Goal: Manage account settings

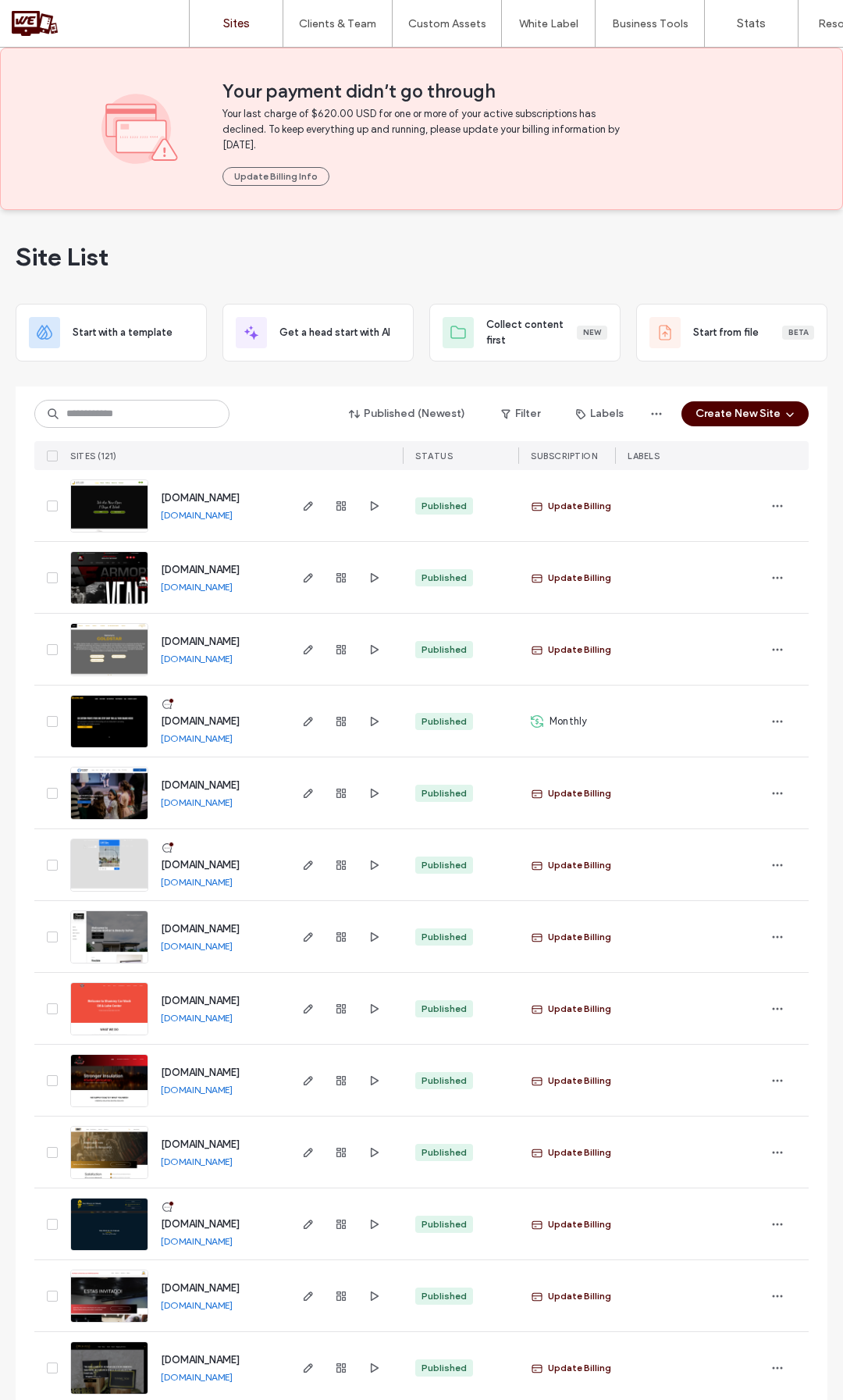
click at [537, 399] on div "Published (Newest) Filter Labels Create New Site" at bounding box center [421, 413] width 775 height 30
click at [536, 408] on button "Filter" at bounding box center [521, 413] width 70 height 25
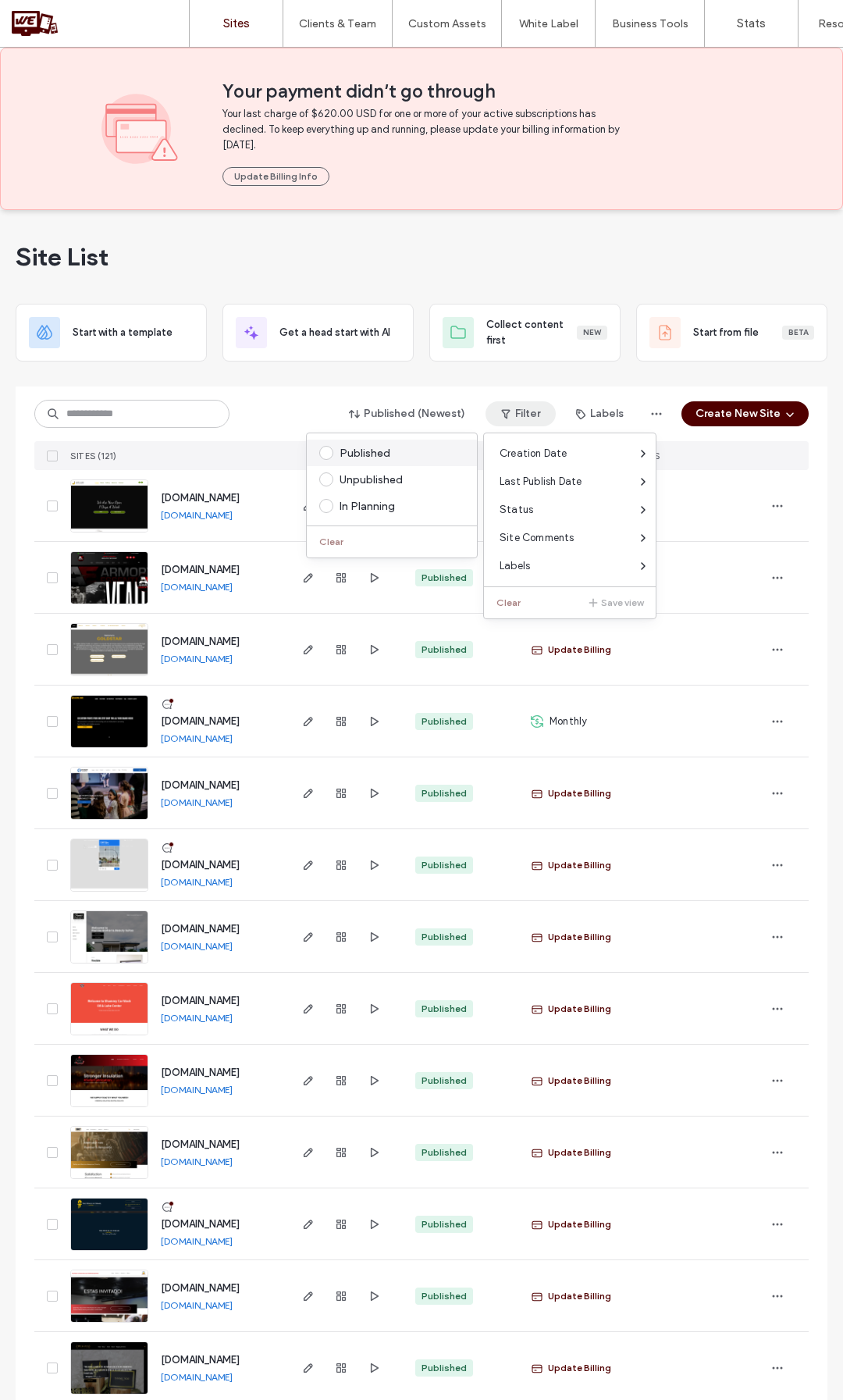
click at [331, 448] on span at bounding box center [326, 452] width 14 height 14
click at [285, 413] on div "Published (Newest) Filter 1 Labels Create New Site" at bounding box center [421, 413] width 775 height 30
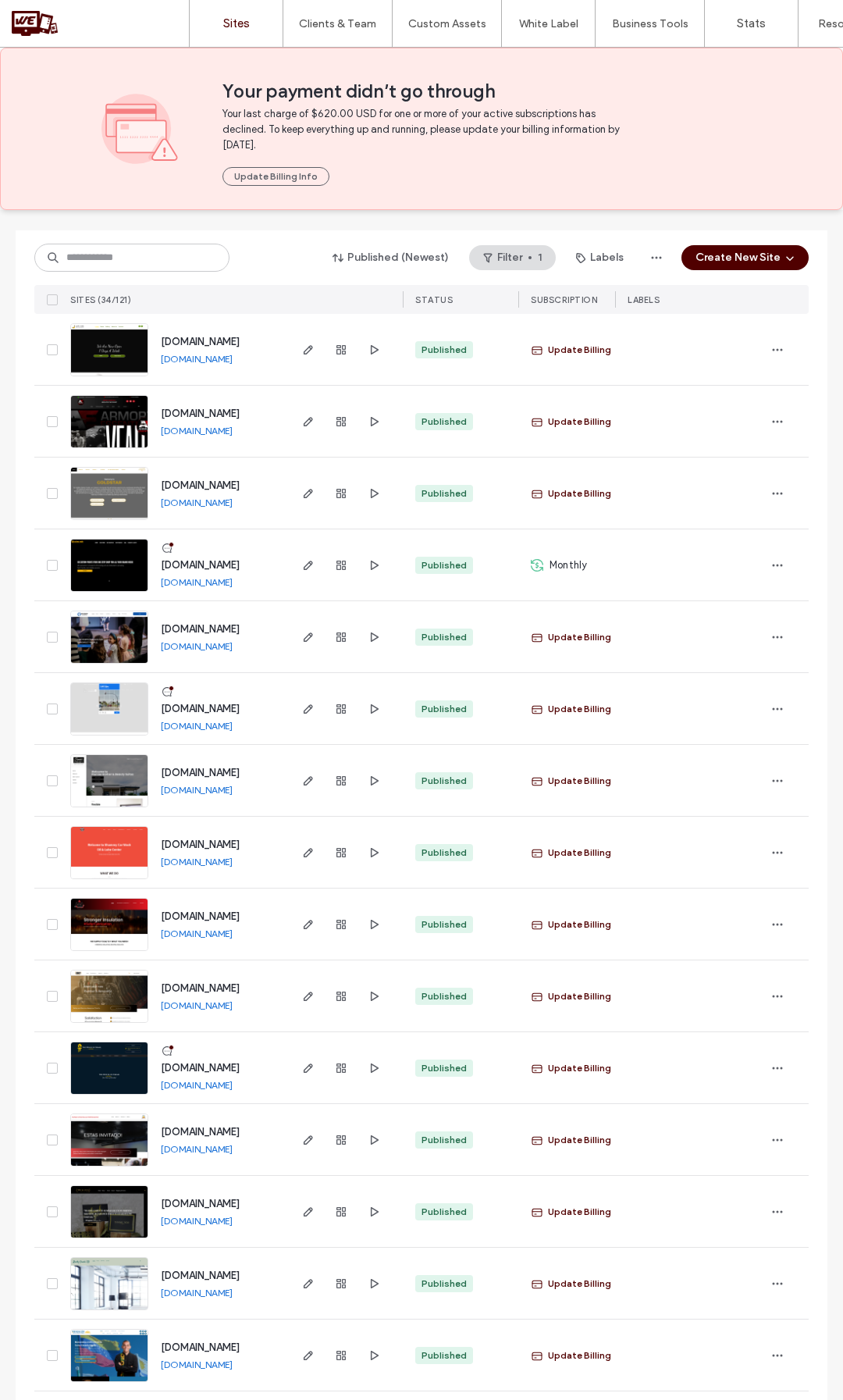
scroll to position [234, 0]
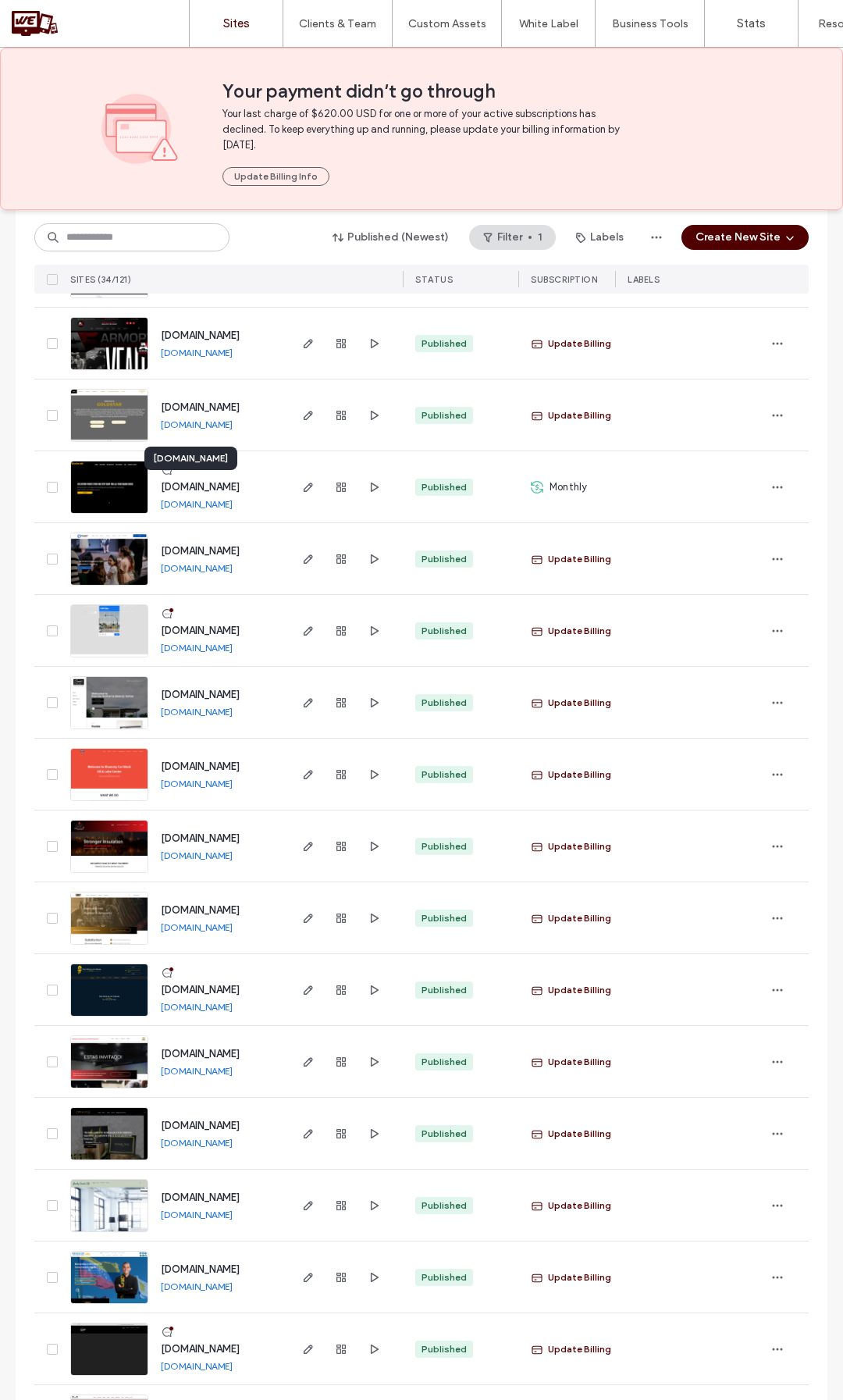
click at [240, 483] on span "[DOMAIN_NAME]" at bounding box center [199, 486] width 78 height 12
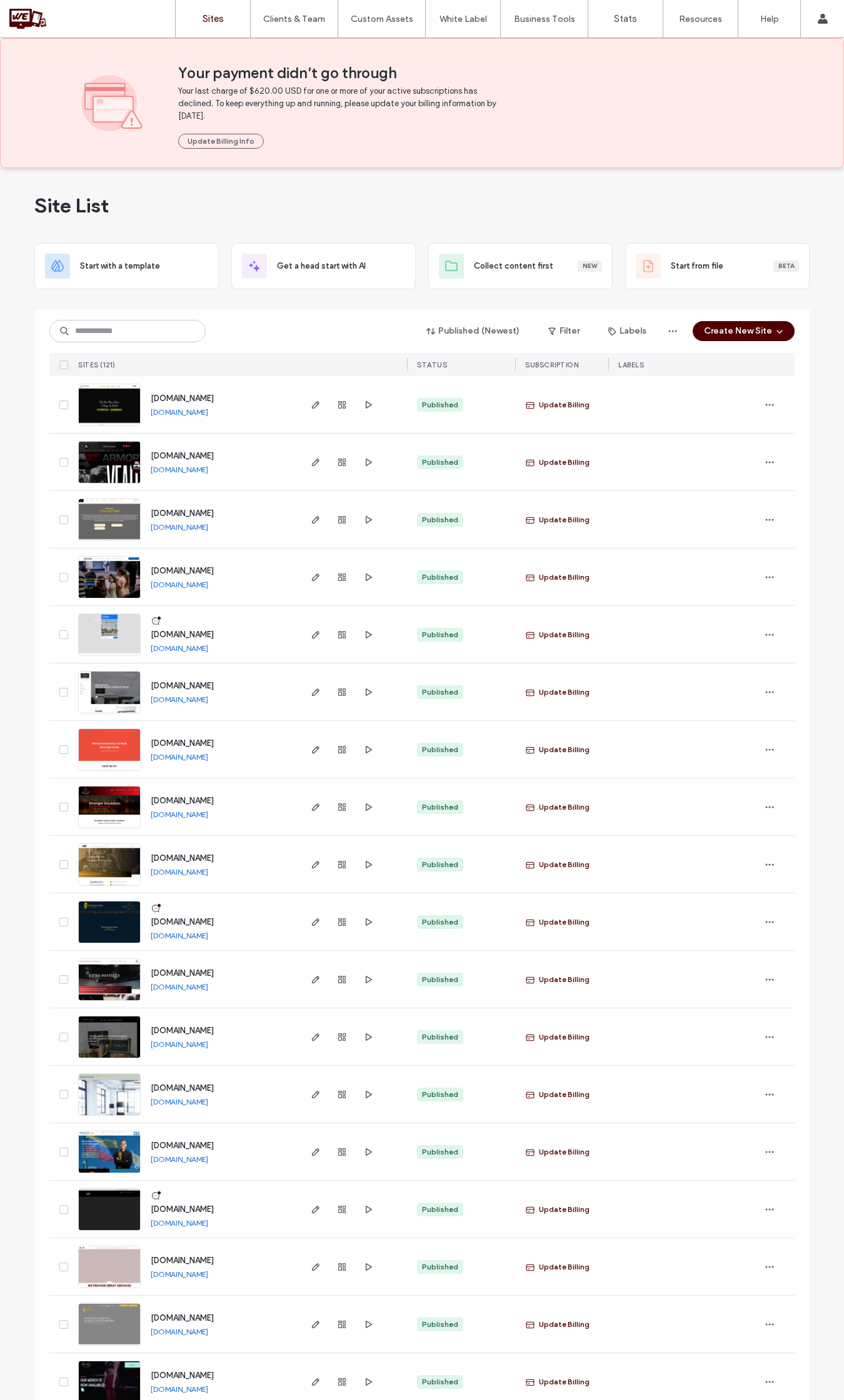
click at [61, 366] on icon at bounding box center [64, 364] width 4 height 4
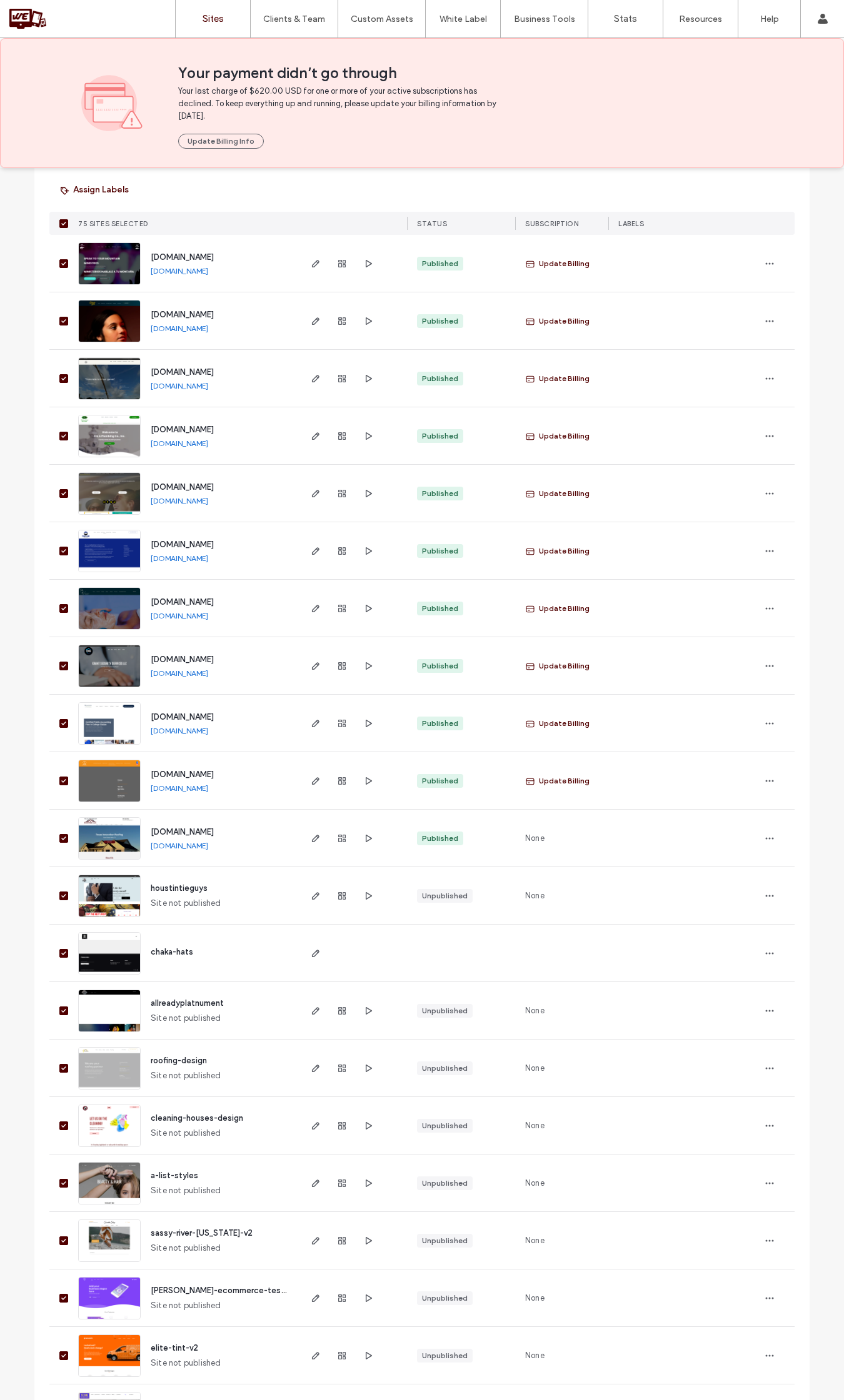
scroll to position [1874, 0]
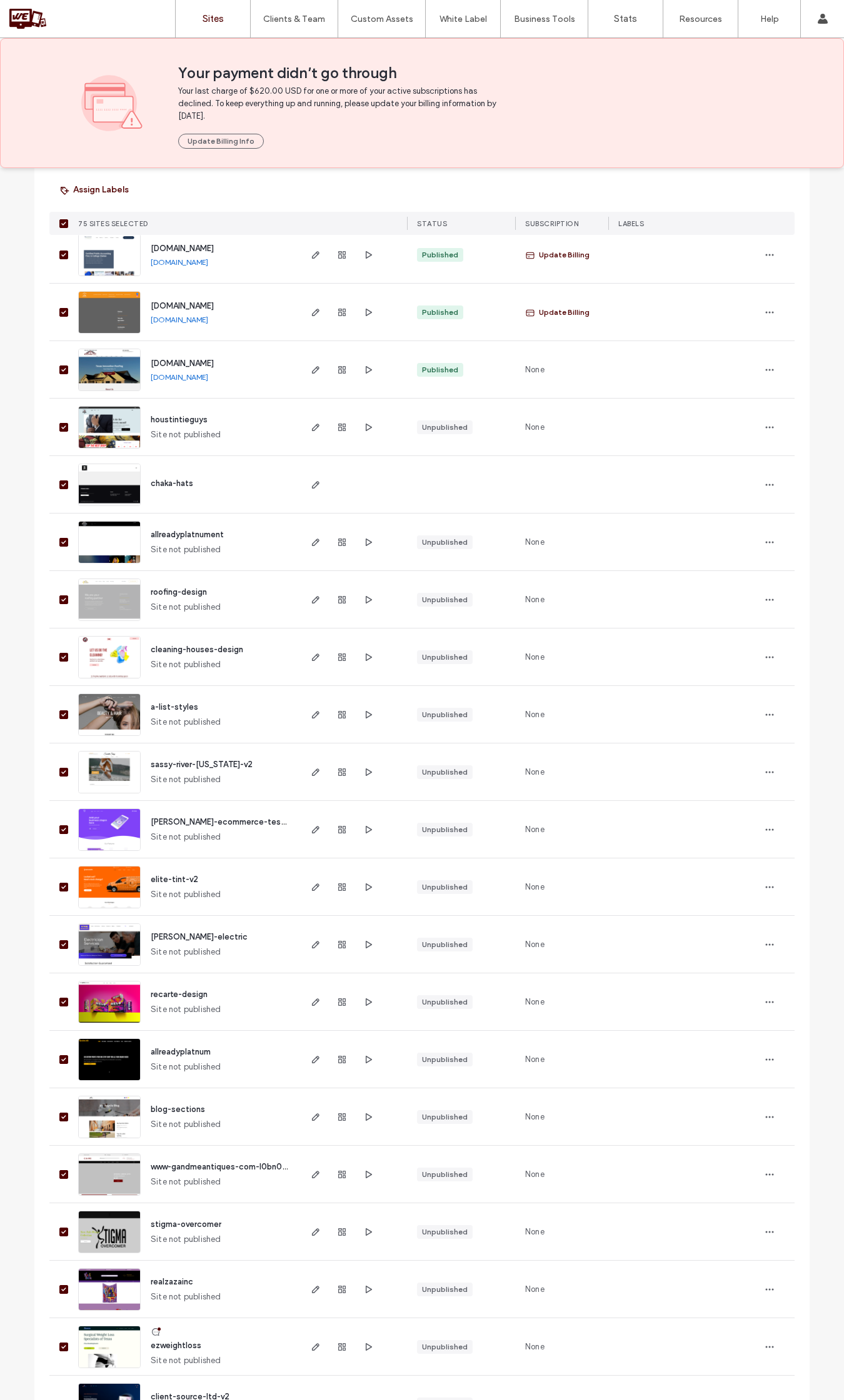
click at [59, 423] on span at bounding box center [64, 428] width 9 height 9
click at [59, 488] on span at bounding box center [64, 485] width 9 height 9
click at [59, 541] on span at bounding box center [64, 542] width 9 height 9
click at [61, 598] on icon at bounding box center [64, 599] width 5 height 4
click at [61, 658] on icon at bounding box center [64, 657] width 5 height 4
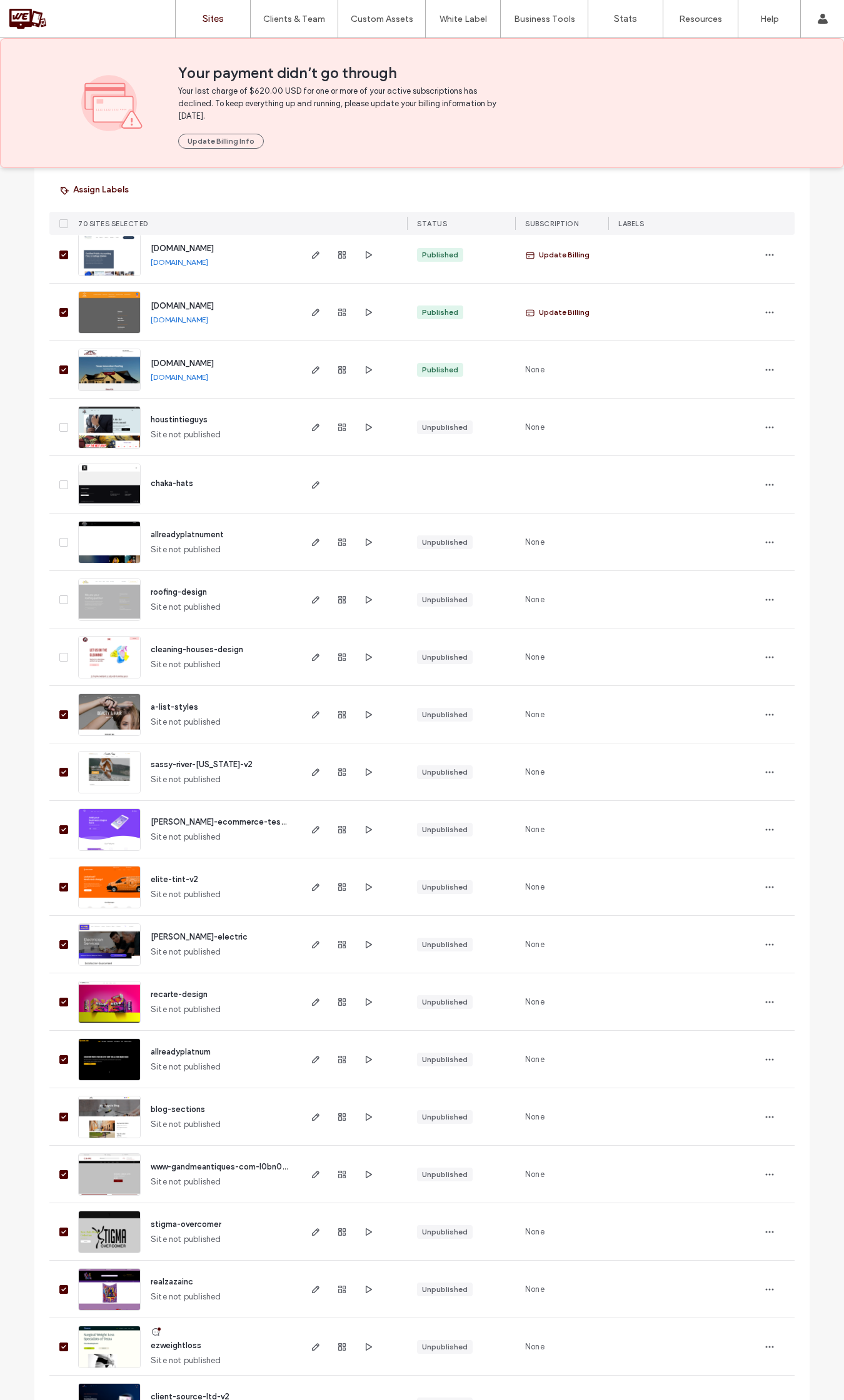
click at [61, 713] on icon at bounding box center [64, 714] width 5 height 4
click at [61, 774] on icon at bounding box center [64, 772] width 5 height 4
click at [61, 831] on icon at bounding box center [64, 830] width 5 height 4
click at [59, 889] on span at bounding box center [64, 887] width 9 height 9
click at [59, 946] on span at bounding box center [64, 945] width 9 height 9
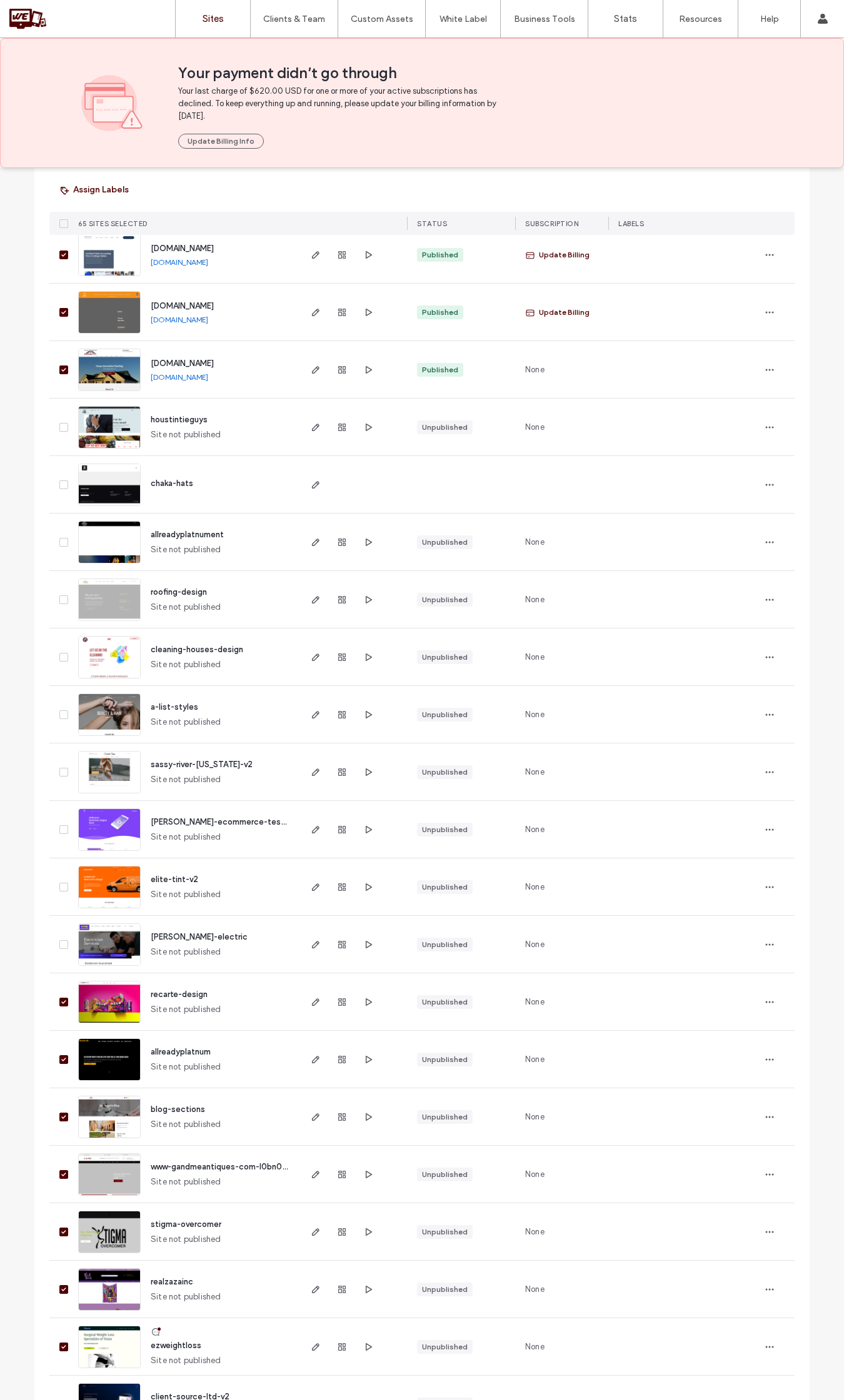
click at [61, 1000] on icon at bounding box center [64, 1002] width 5 height 4
click at [59, 1063] on span at bounding box center [64, 1060] width 9 height 9
click at [59, 1113] on span at bounding box center [64, 1117] width 9 height 9
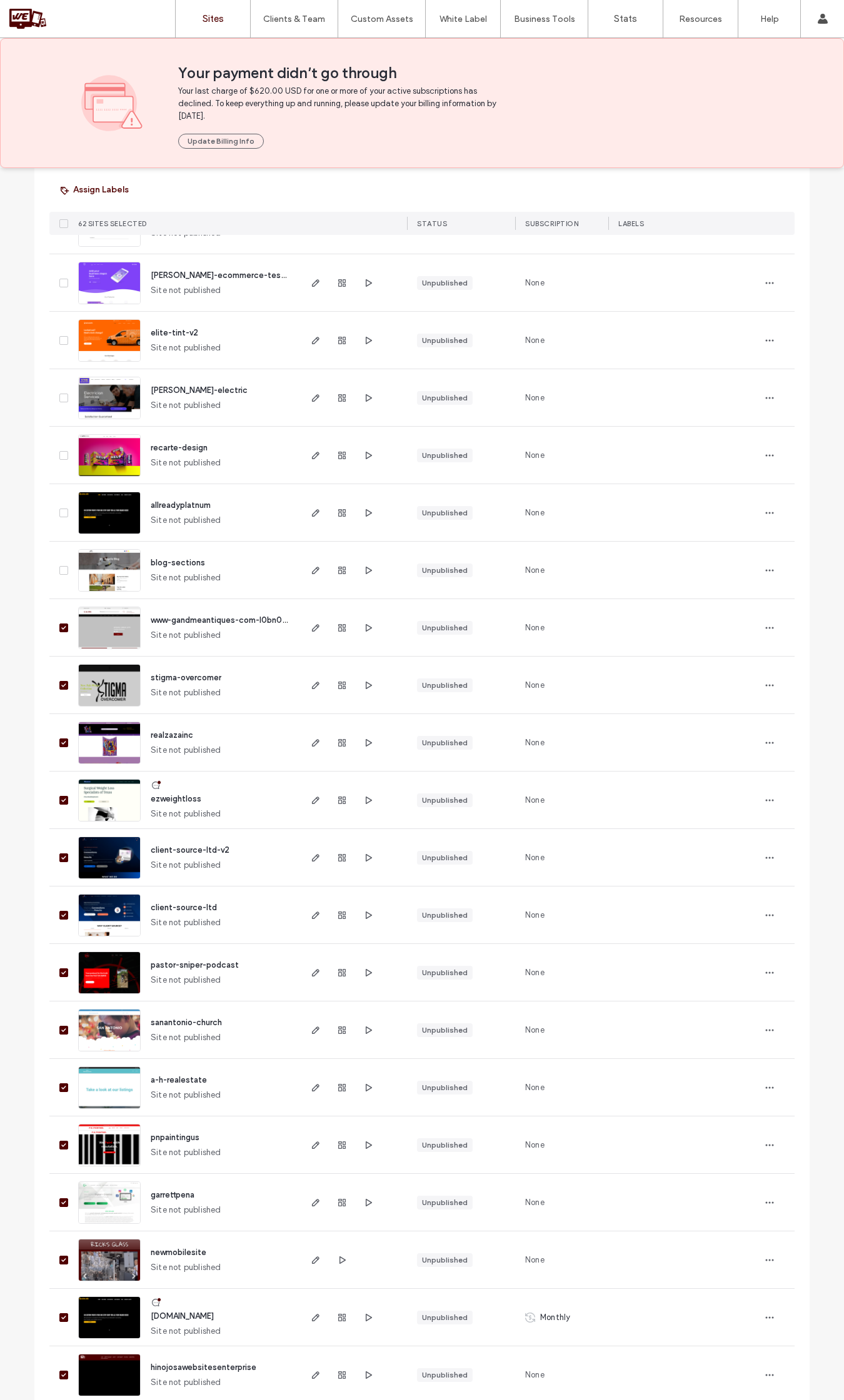
scroll to position [2734, 0]
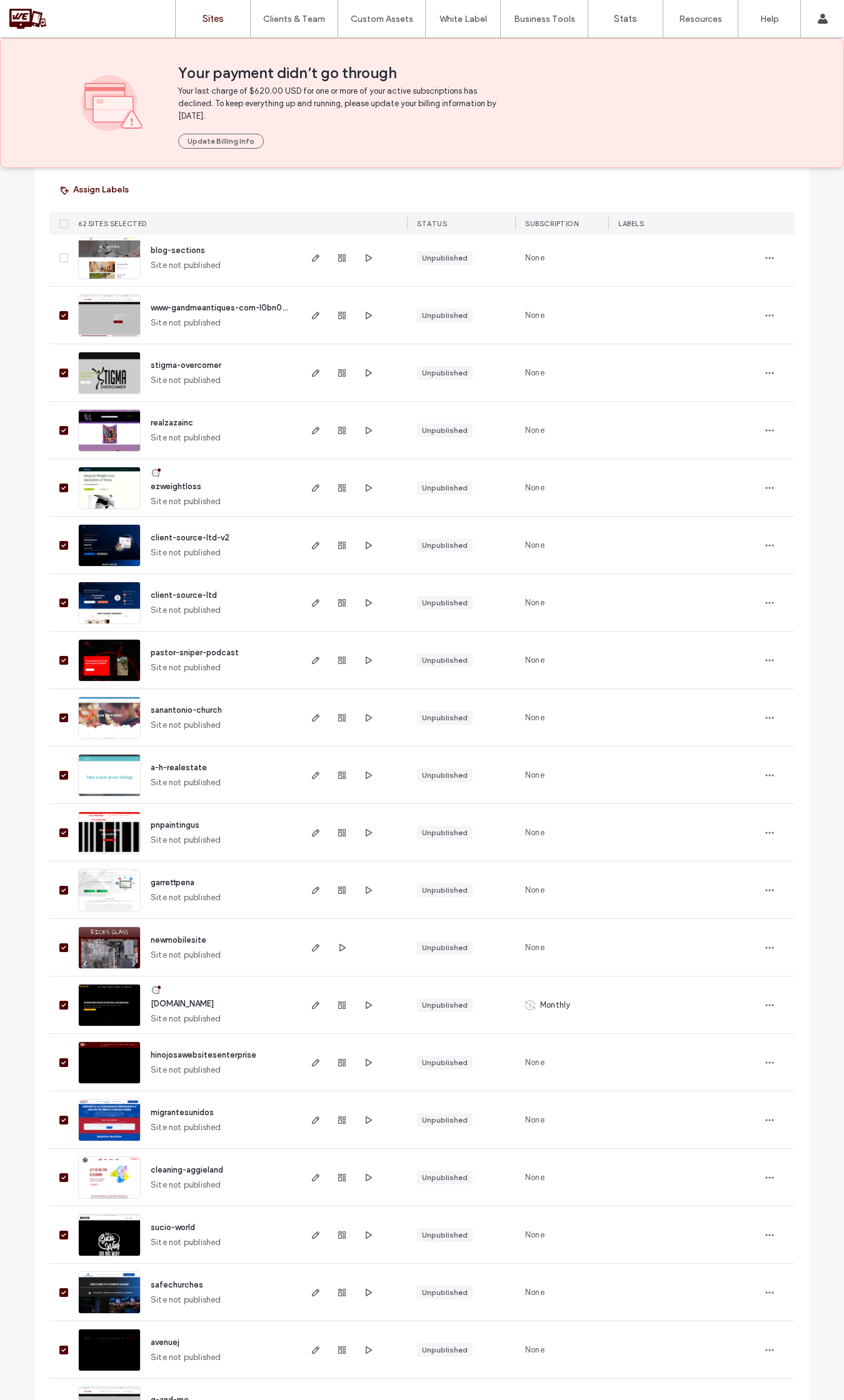
click at [61, 316] on icon at bounding box center [64, 315] width 5 height 4
click at [61, 370] on span at bounding box center [64, 373] width 9 height 9
click at [61, 429] on icon at bounding box center [64, 430] width 5 height 4
click at [61, 488] on icon at bounding box center [64, 488] width 5 height 4
click at [61, 544] on icon at bounding box center [64, 545] width 5 height 4
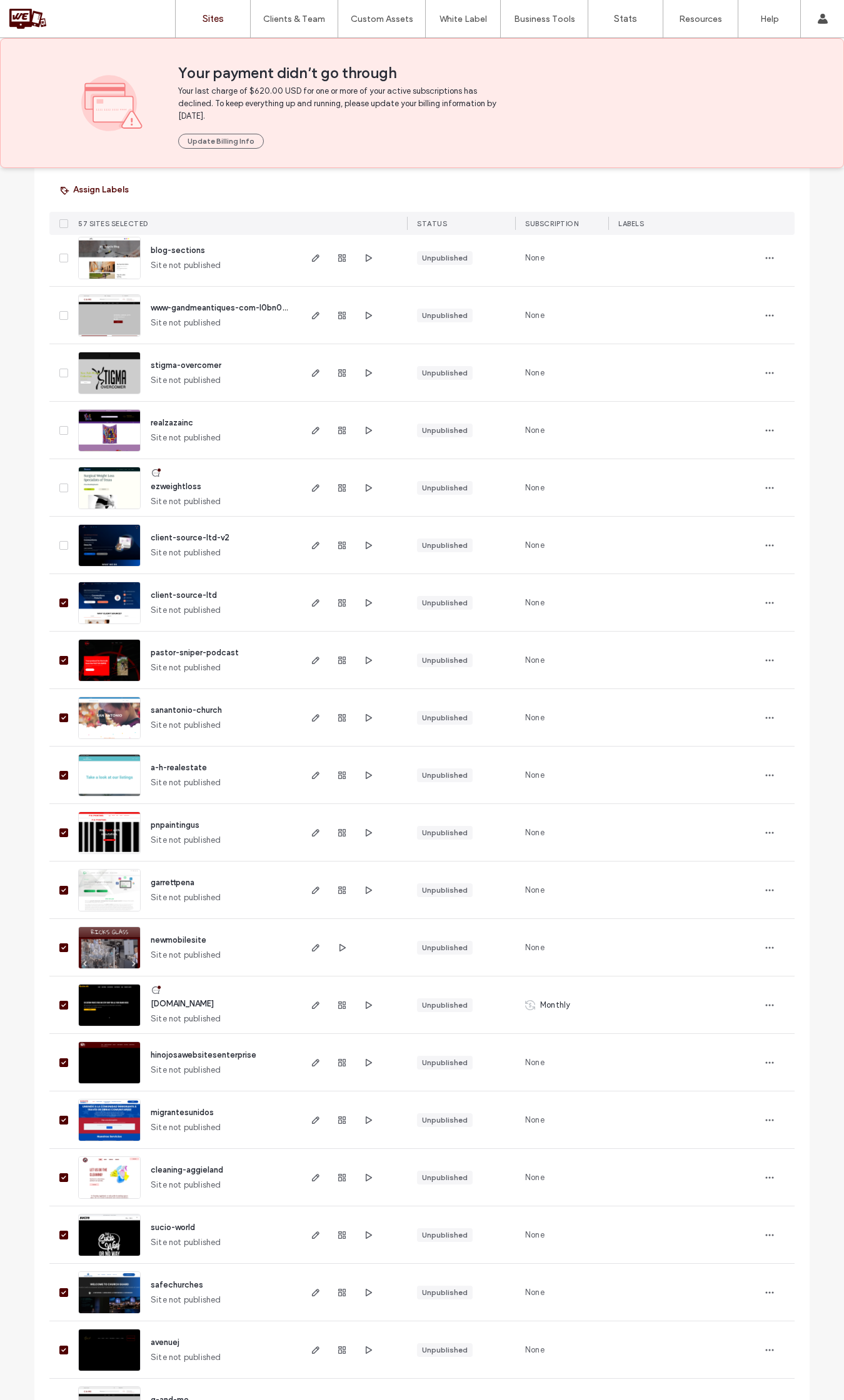
click at [60, 607] on span at bounding box center [64, 603] width 9 height 9
click at [61, 661] on icon at bounding box center [64, 660] width 5 height 4
click at [61, 720] on span at bounding box center [64, 718] width 9 height 9
click at [59, 772] on span at bounding box center [64, 776] width 9 height 9
click at [55, 837] on div at bounding box center [61, 833] width 24 height 57
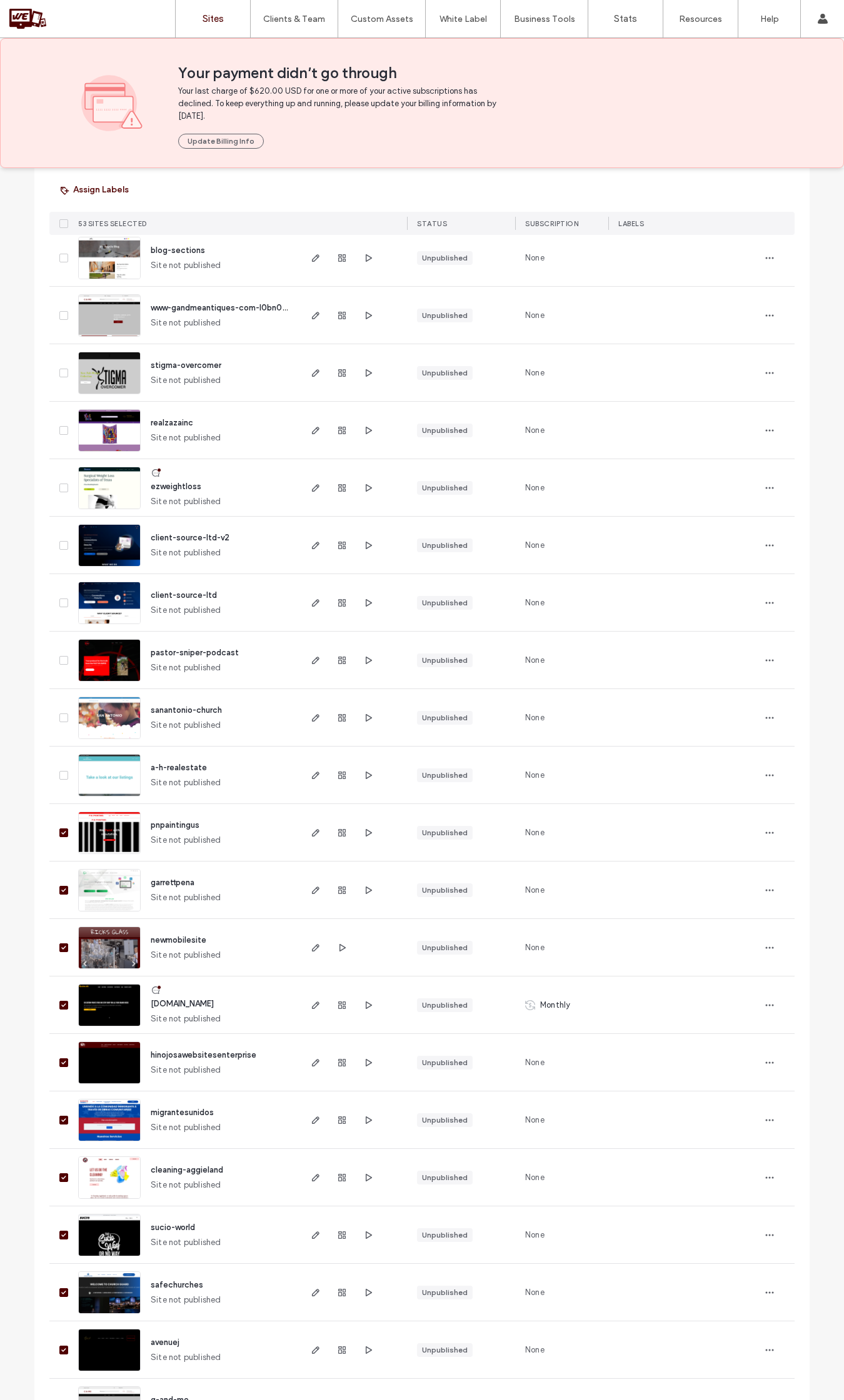
click at [59, 836] on span at bounding box center [64, 833] width 9 height 9
click at [58, 885] on div at bounding box center [61, 889] width 24 height 57
click at [61, 889] on icon at bounding box center [64, 890] width 5 height 4
click at [61, 948] on icon at bounding box center [64, 948] width 4 height 4
click at [61, 1006] on icon at bounding box center [64, 1005] width 4 height 4
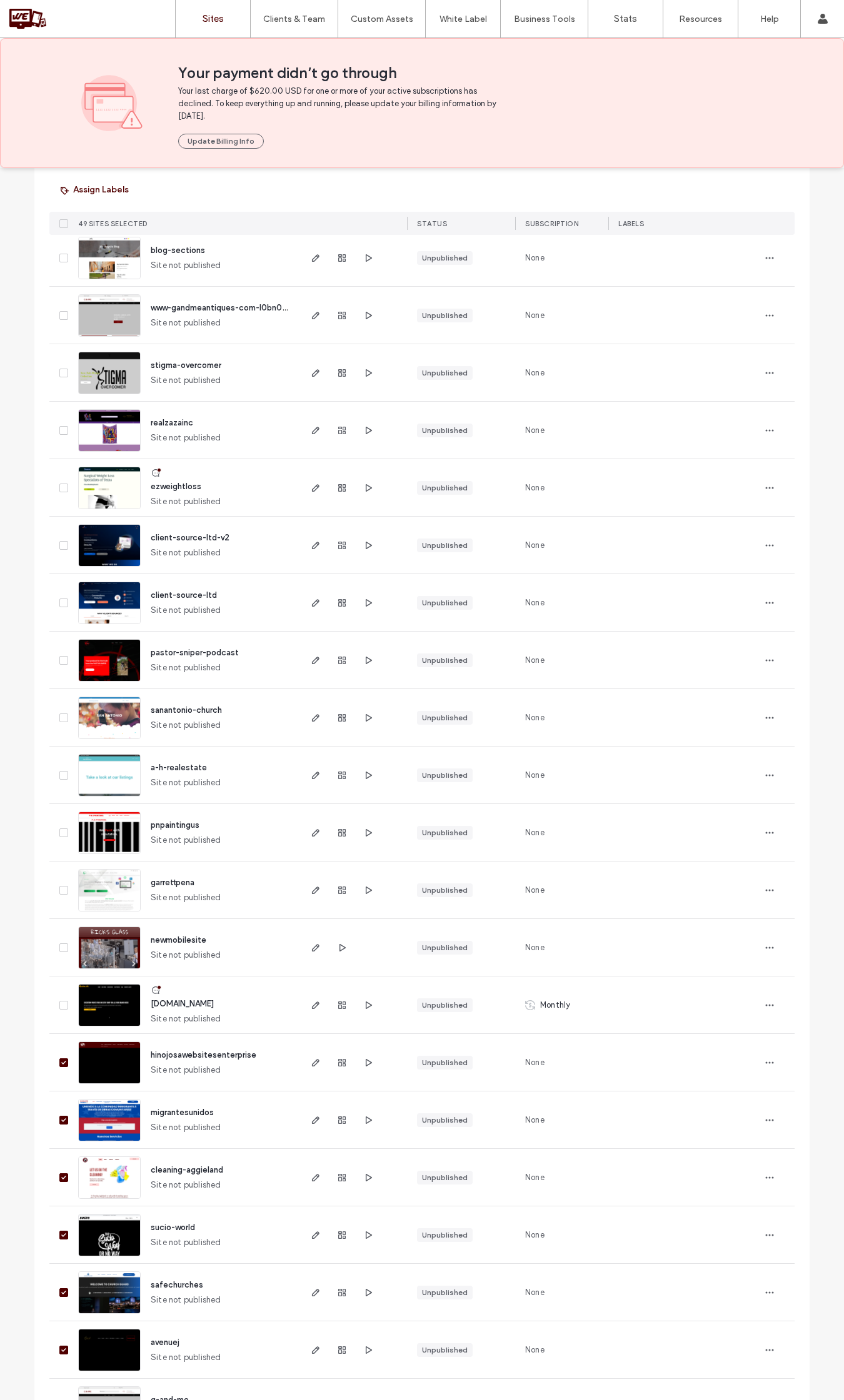
click at [54, 1062] on div at bounding box center [61, 1062] width 24 height 57
click at [59, 1059] on span at bounding box center [64, 1063] width 9 height 9
click at [57, 1126] on div at bounding box center [61, 1120] width 24 height 57
click at [59, 1122] on span at bounding box center [64, 1121] width 9 height 9
click at [61, 1177] on icon at bounding box center [64, 1178] width 5 height 4
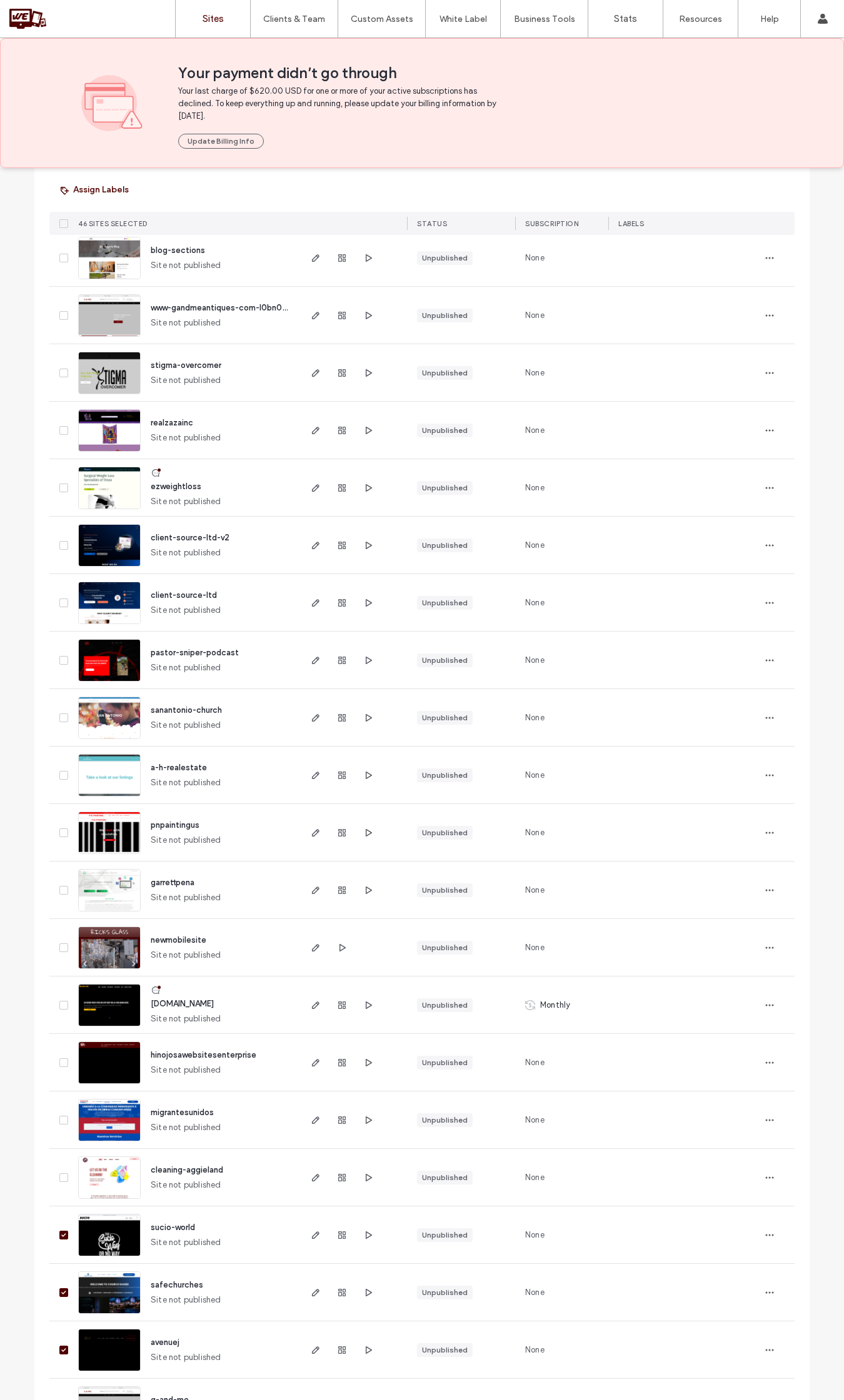
click at [63, 1232] on span at bounding box center [64, 1235] width 9 height 9
click at [54, 1292] on div at bounding box center [61, 1292] width 24 height 57
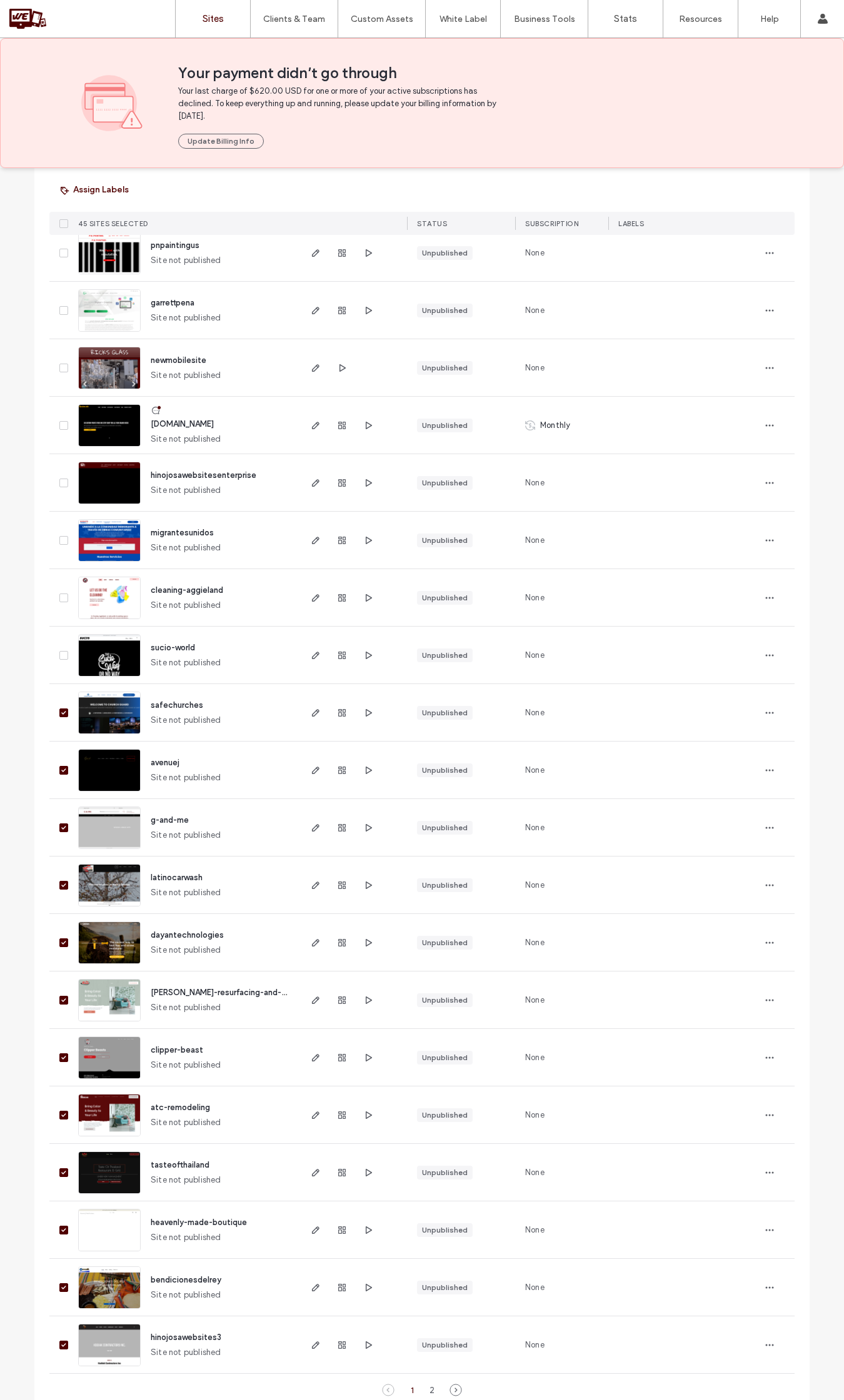
scroll to position [3332, 0]
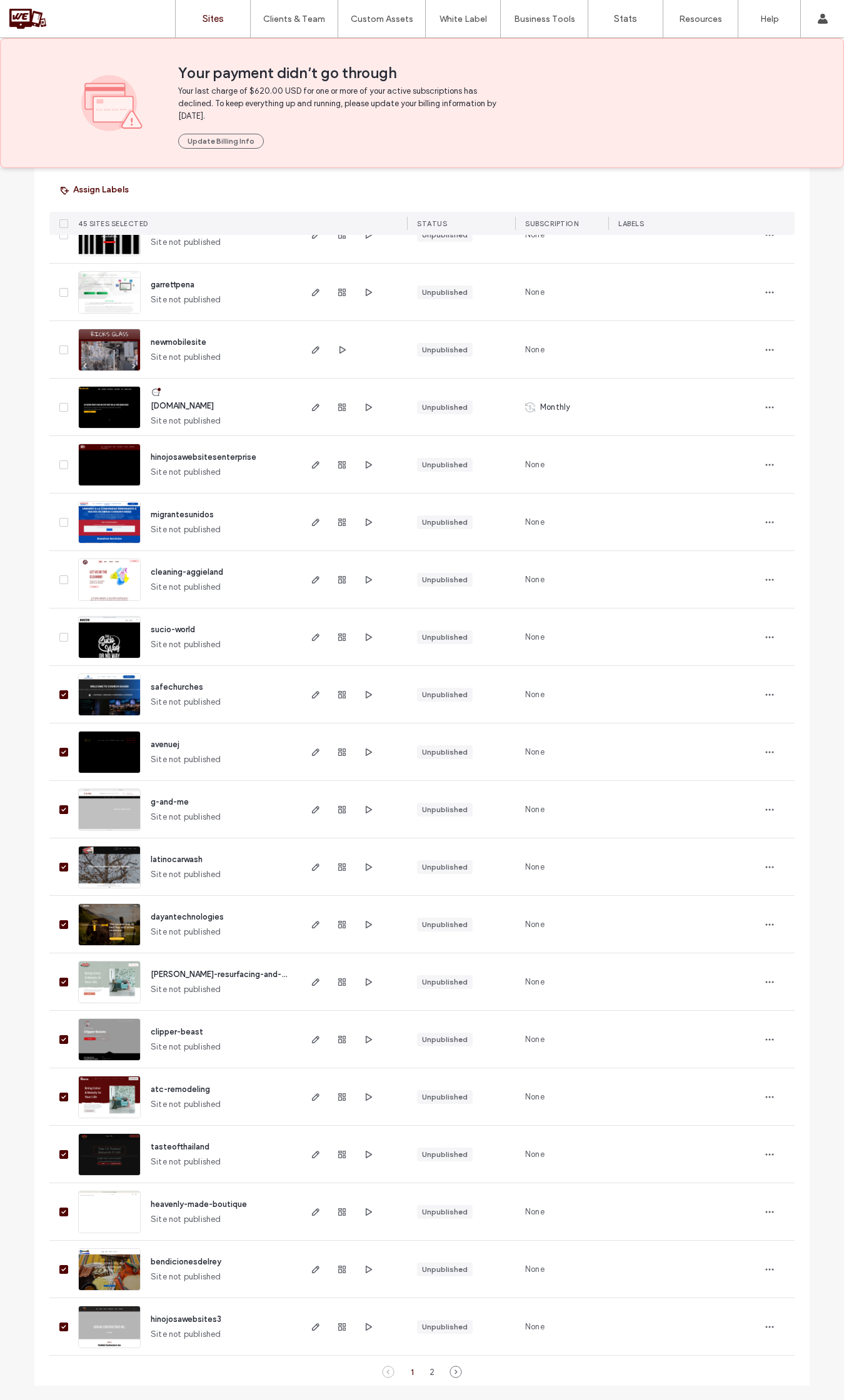
click at [61, 694] on icon at bounding box center [64, 694] width 4 height 4
click at [61, 751] on icon at bounding box center [64, 752] width 5 height 4
click at [61, 813] on span at bounding box center [64, 810] width 9 height 9
click at [58, 861] on div at bounding box center [61, 867] width 24 height 57
click at [59, 863] on span at bounding box center [64, 867] width 9 height 9
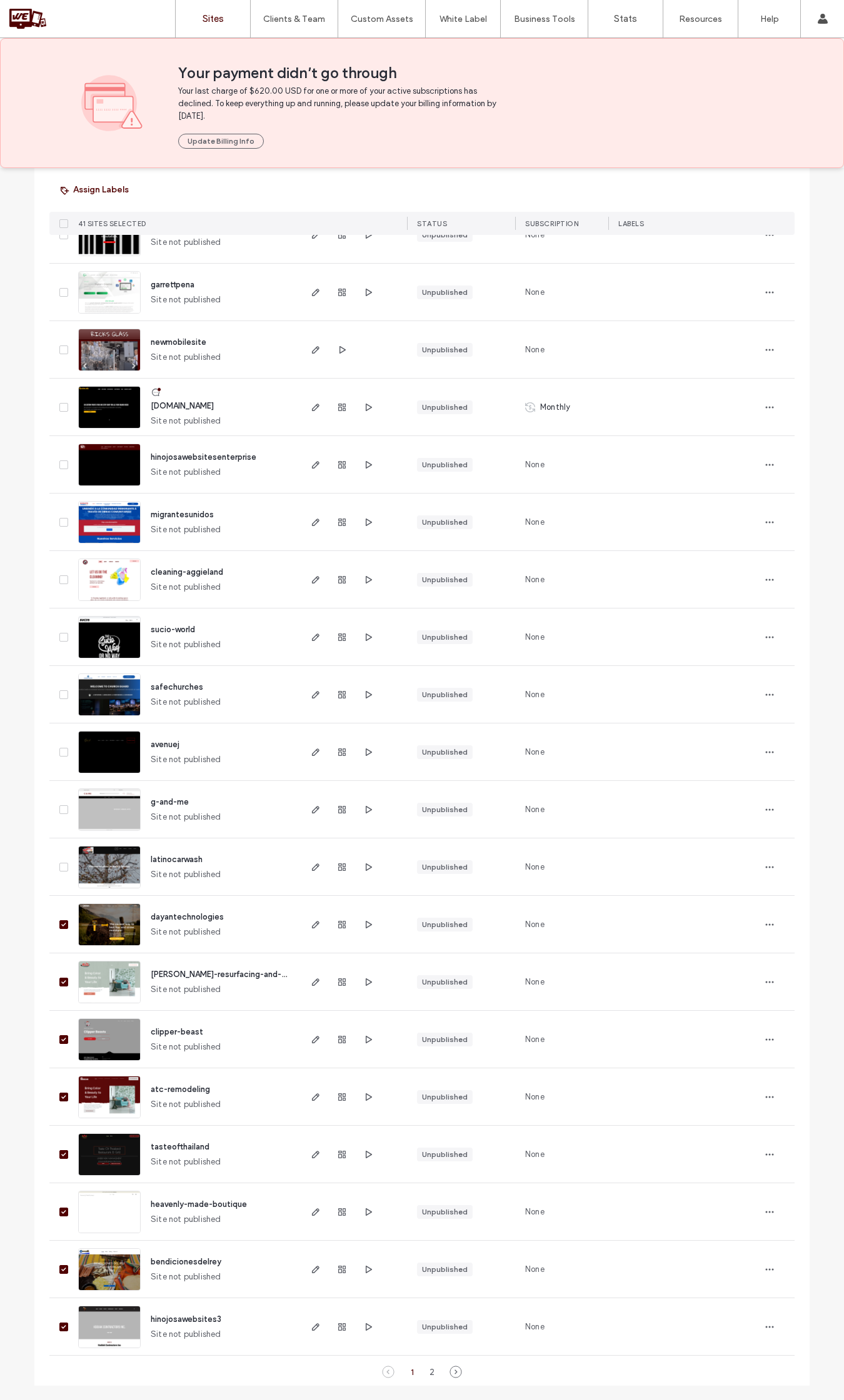
click at [61, 923] on icon at bounding box center [64, 924] width 5 height 4
click at [61, 982] on icon at bounding box center [64, 982] width 4 height 4
click at [59, 1042] on span at bounding box center [64, 1039] width 9 height 9
click at [59, 1099] on span at bounding box center [64, 1097] width 9 height 9
click at [59, 1151] on span at bounding box center [64, 1155] width 9 height 9
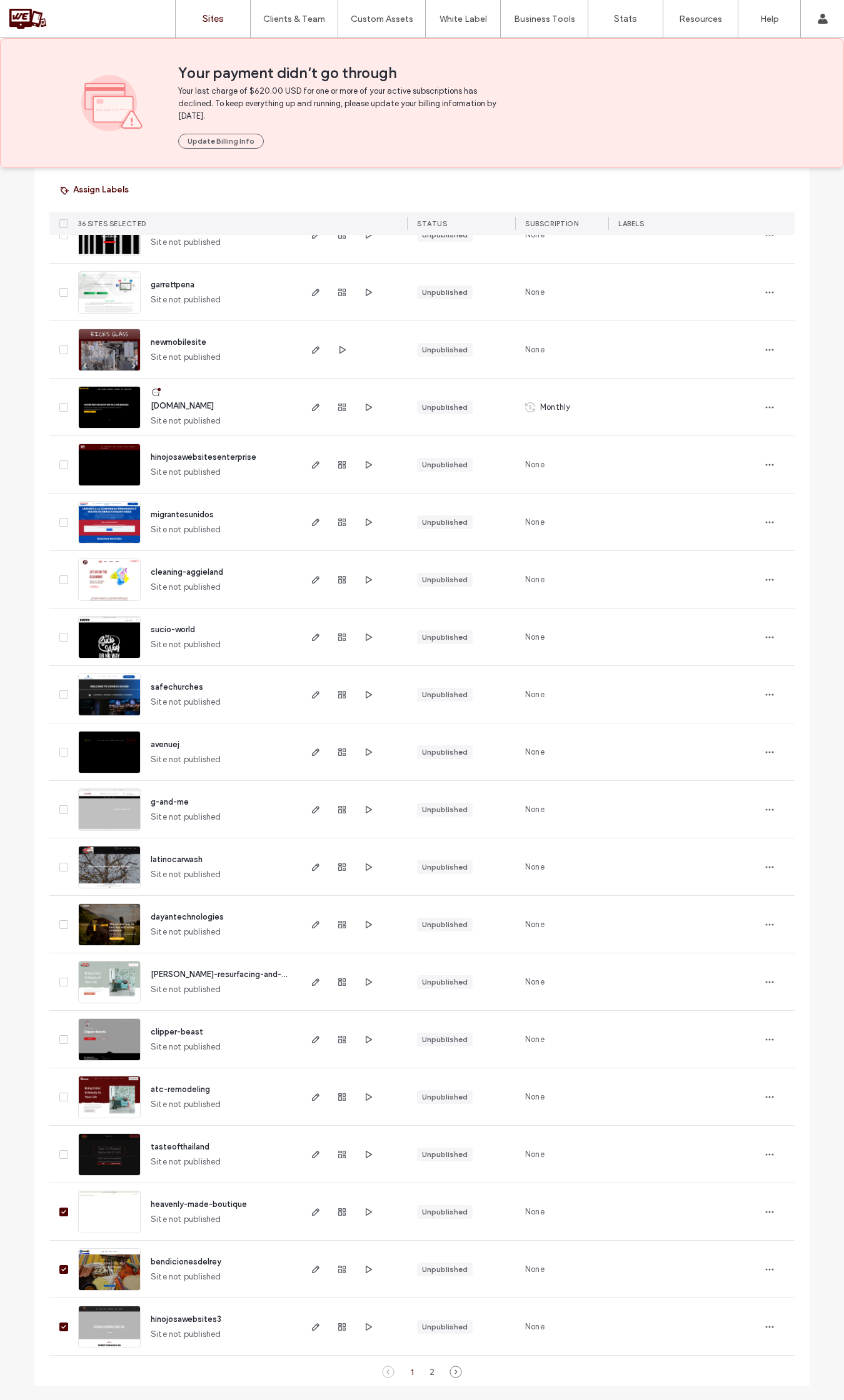
click at [58, 1216] on div at bounding box center [61, 1212] width 24 height 57
click at [59, 1214] on span at bounding box center [64, 1212] width 9 height 9
click at [59, 1271] on span at bounding box center [64, 1270] width 9 height 9
click at [59, 1329] on span at bounding box center [64, 1328] width 9 height 9
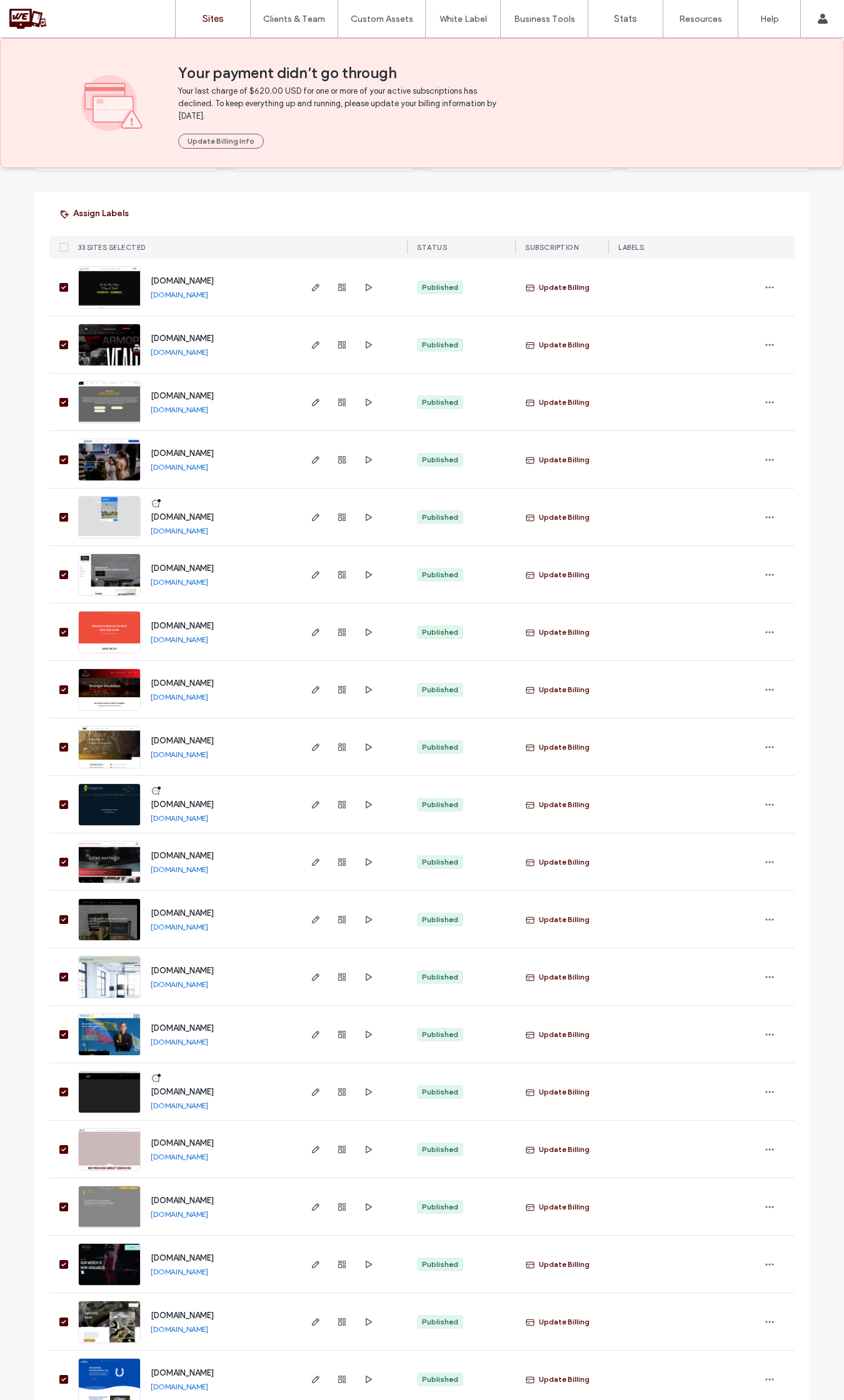
scroll to position [0, 0]
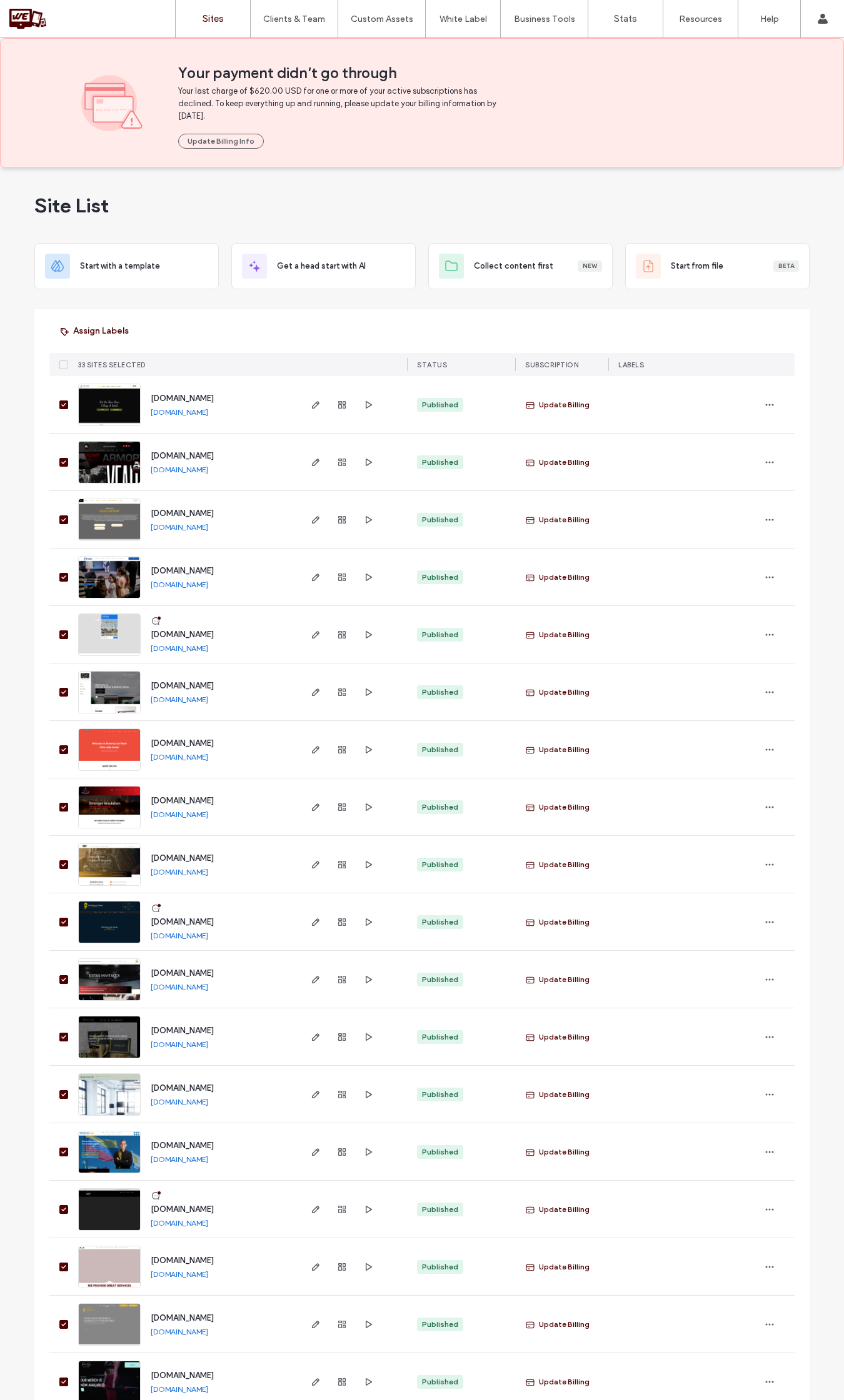
click at [61, 366] on icon at bounding box center [64, 364] width 5 height 4
click at [226, 141] on button "Update Billing Info" at bounding box center [221, 141] width 86 height 15
